Goal: Task Accomplishment & Management: Complete application form

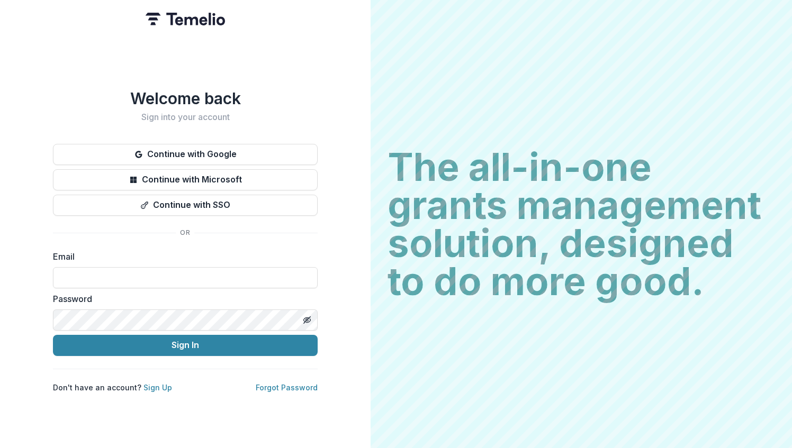
type input "**********"
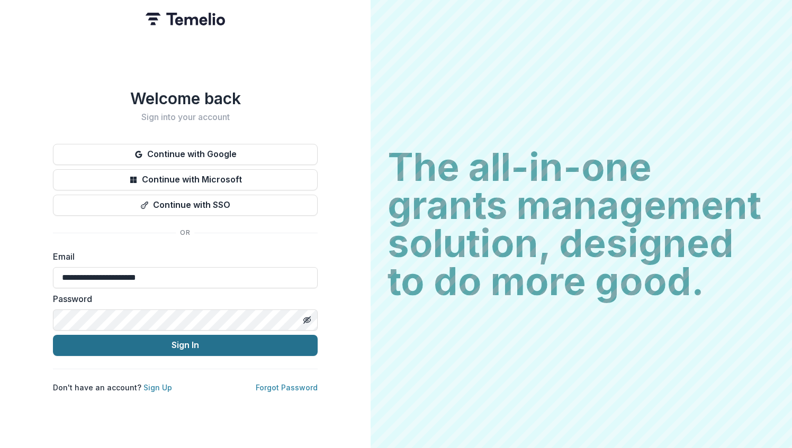
click at [276, 347] on button "Sign In" at bounding box center [185, 345] width 265 height 21
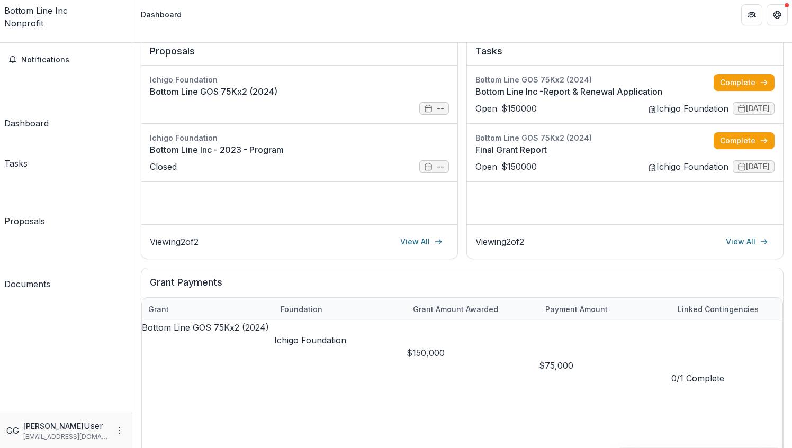
scroll to position [159, 0]
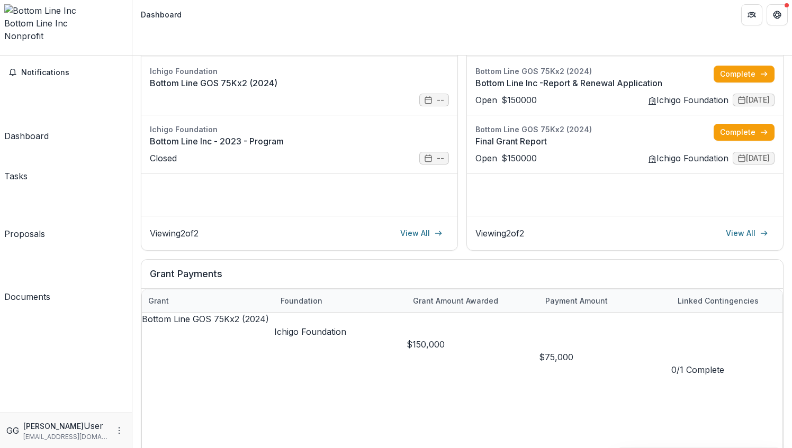
click at [707, 364] on button "0/1 Complete" at bounding box center [697, 370] width 53 height 13
